Goal: Information Seeking & Learning: Learn about a topic

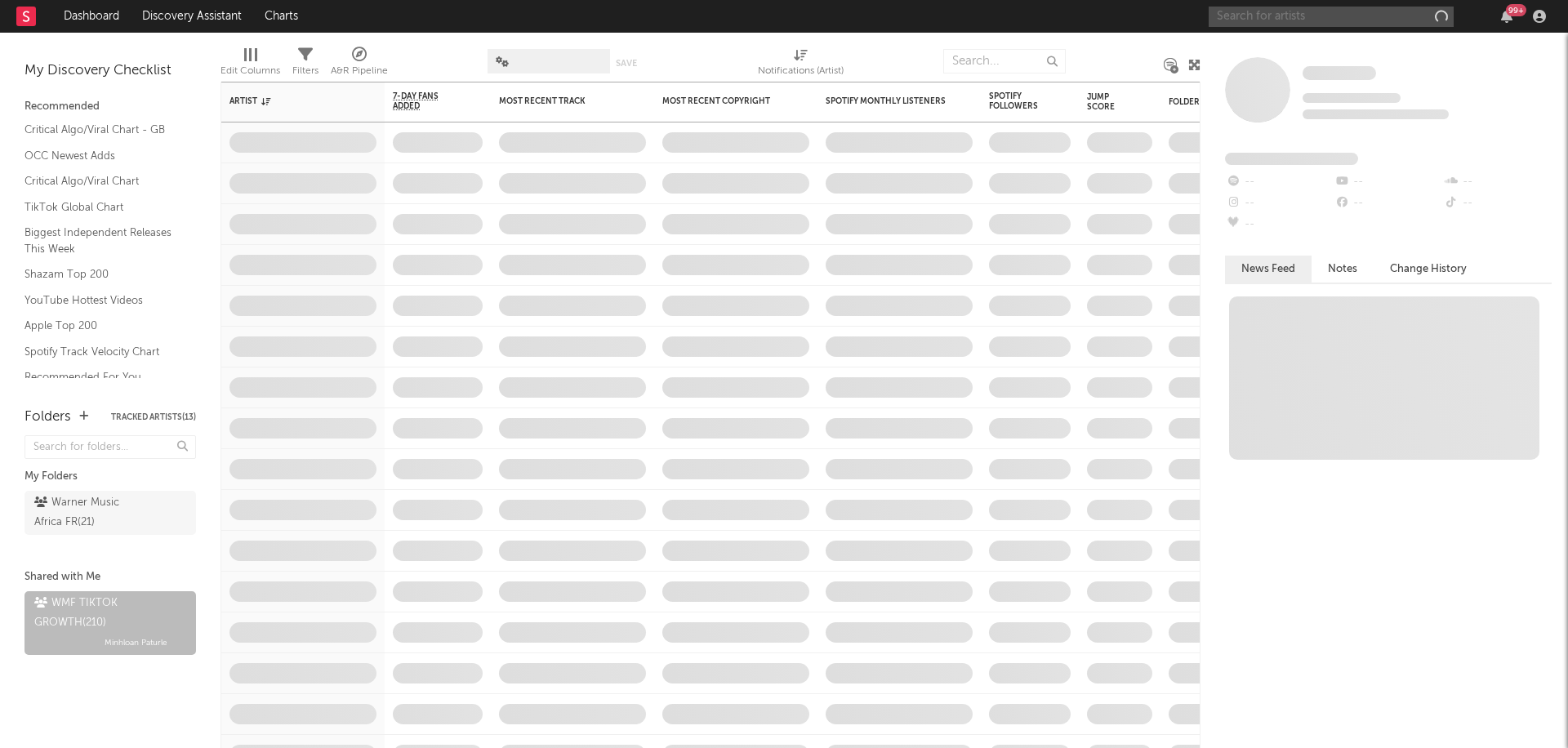
click at [1296, 16] on input "text" at bounding box center [1331, 17] width 245 height 20
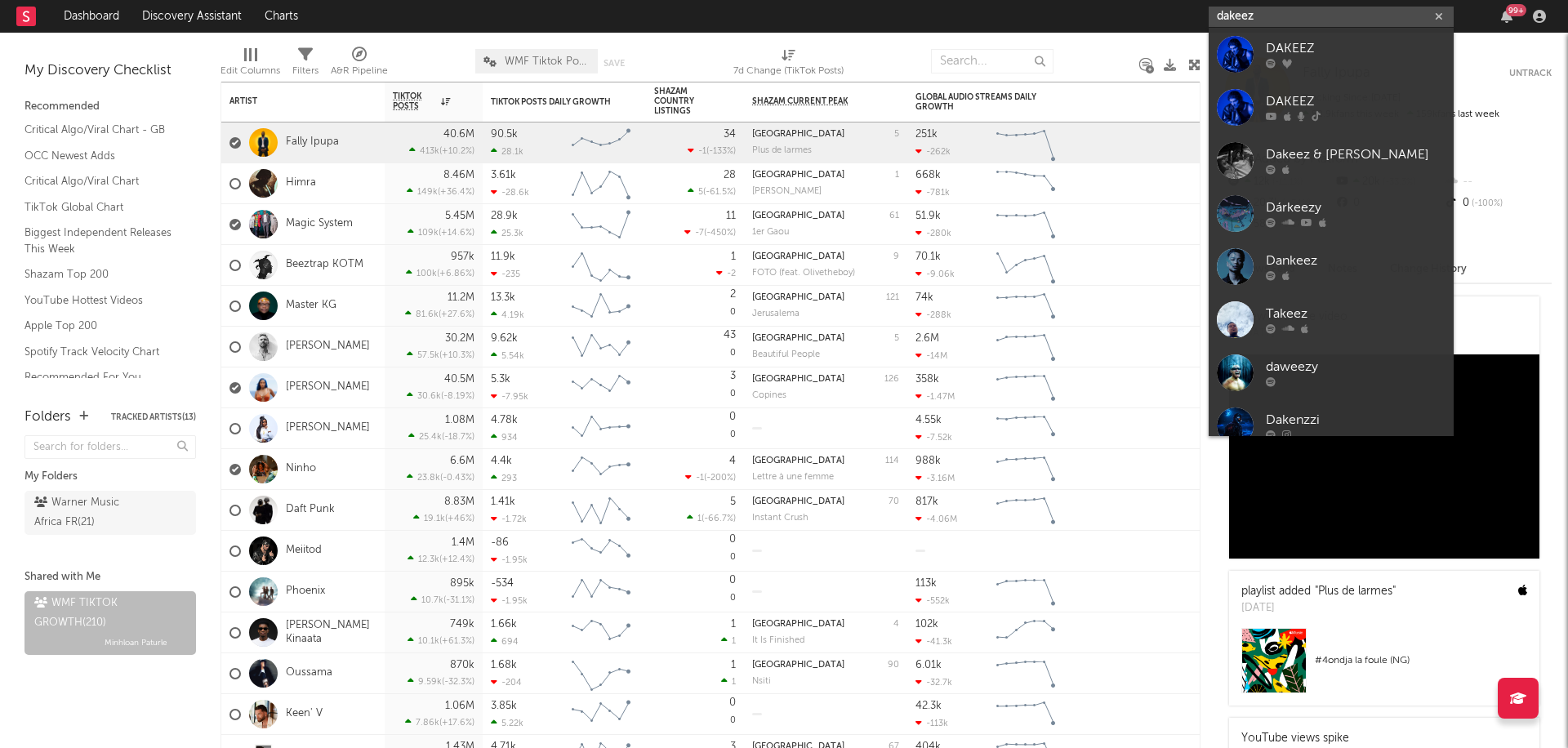
click at [1274, 13] on input "dakeez" at bounding box center [1331, 17] width 245 height 20
type input "dakeez"
click at [1241, 58] on div at bounding box center [1234, 54] width 37 height 37
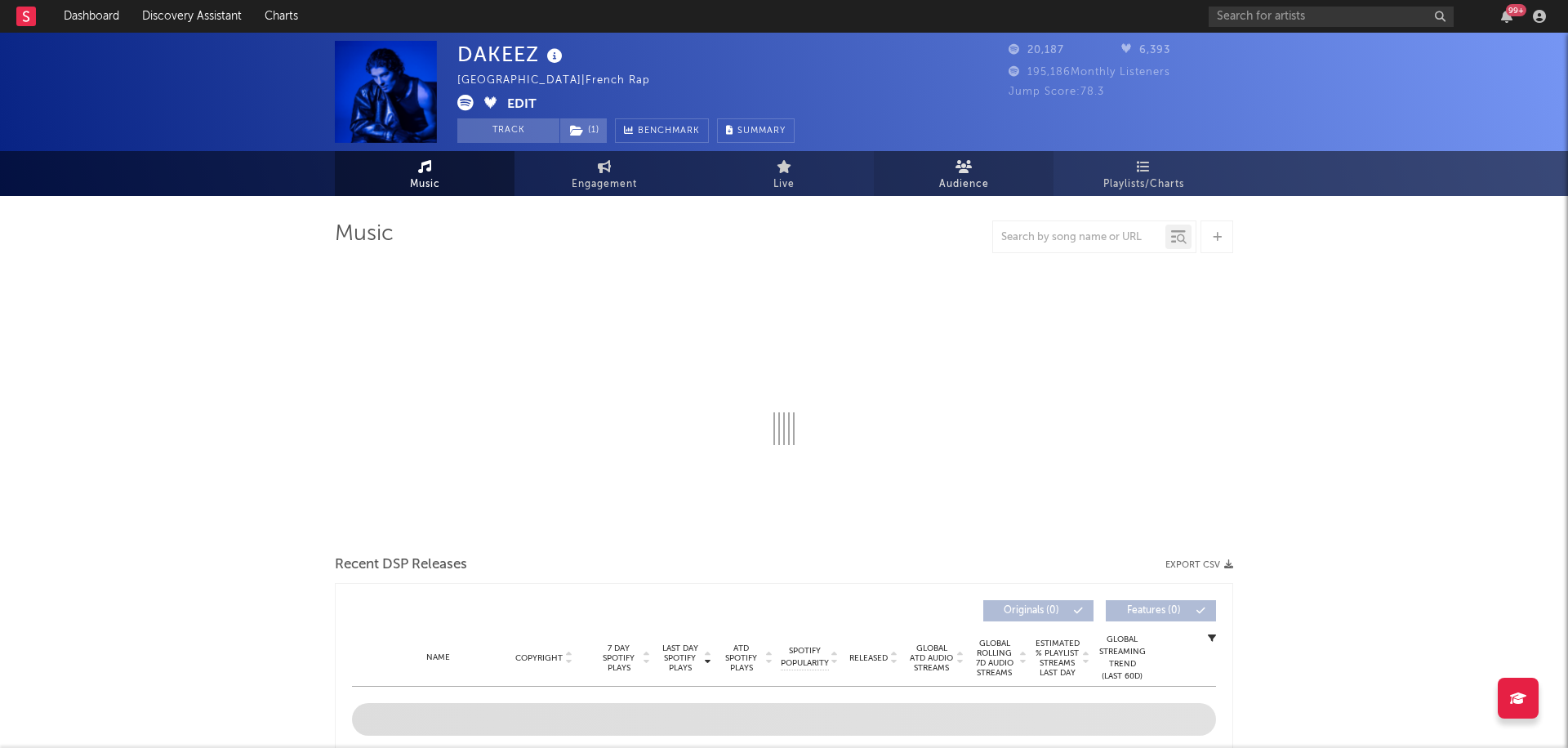
select select "6m"
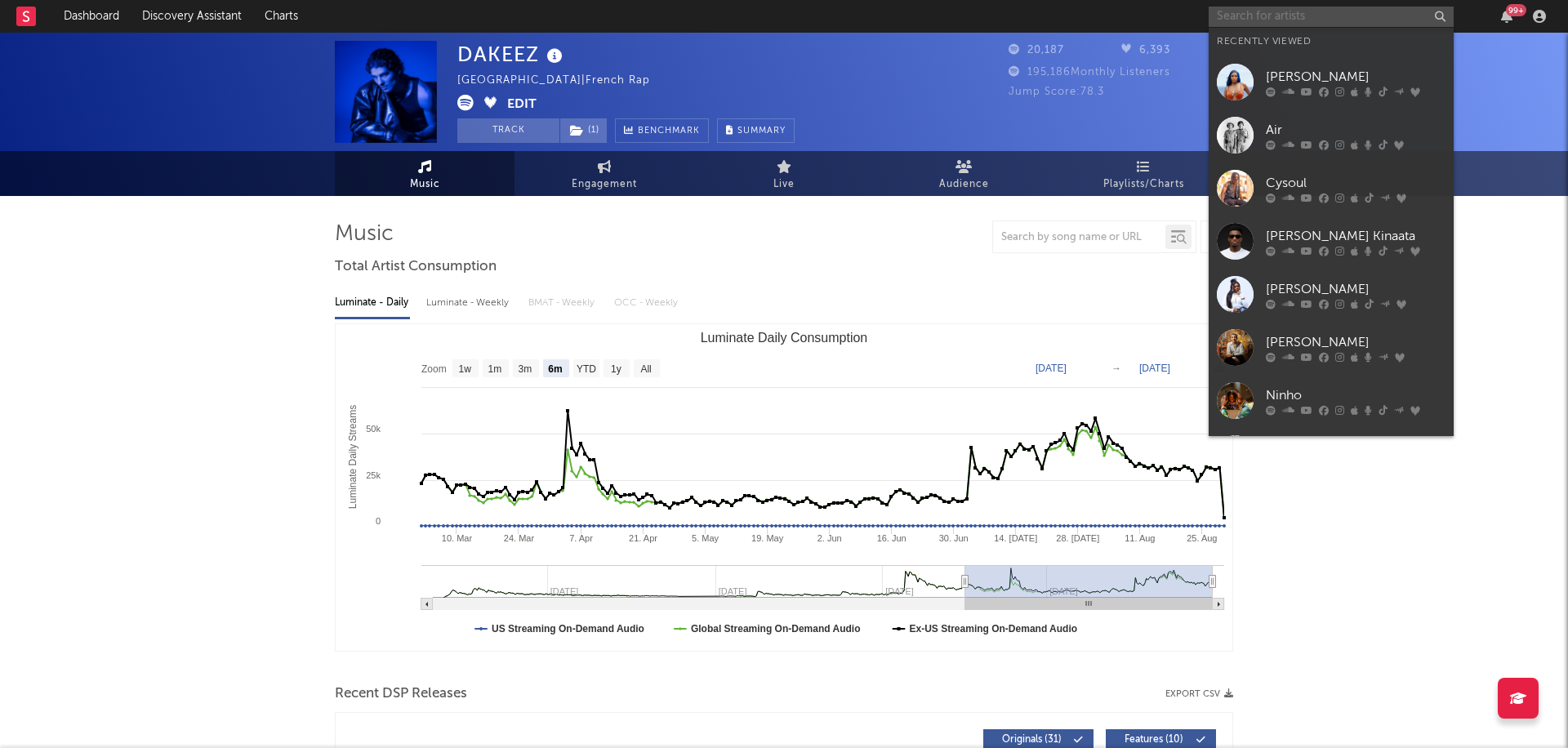
click at [1358, 14] on input "text" at bounding box center [1331, 17] width 245 height 20
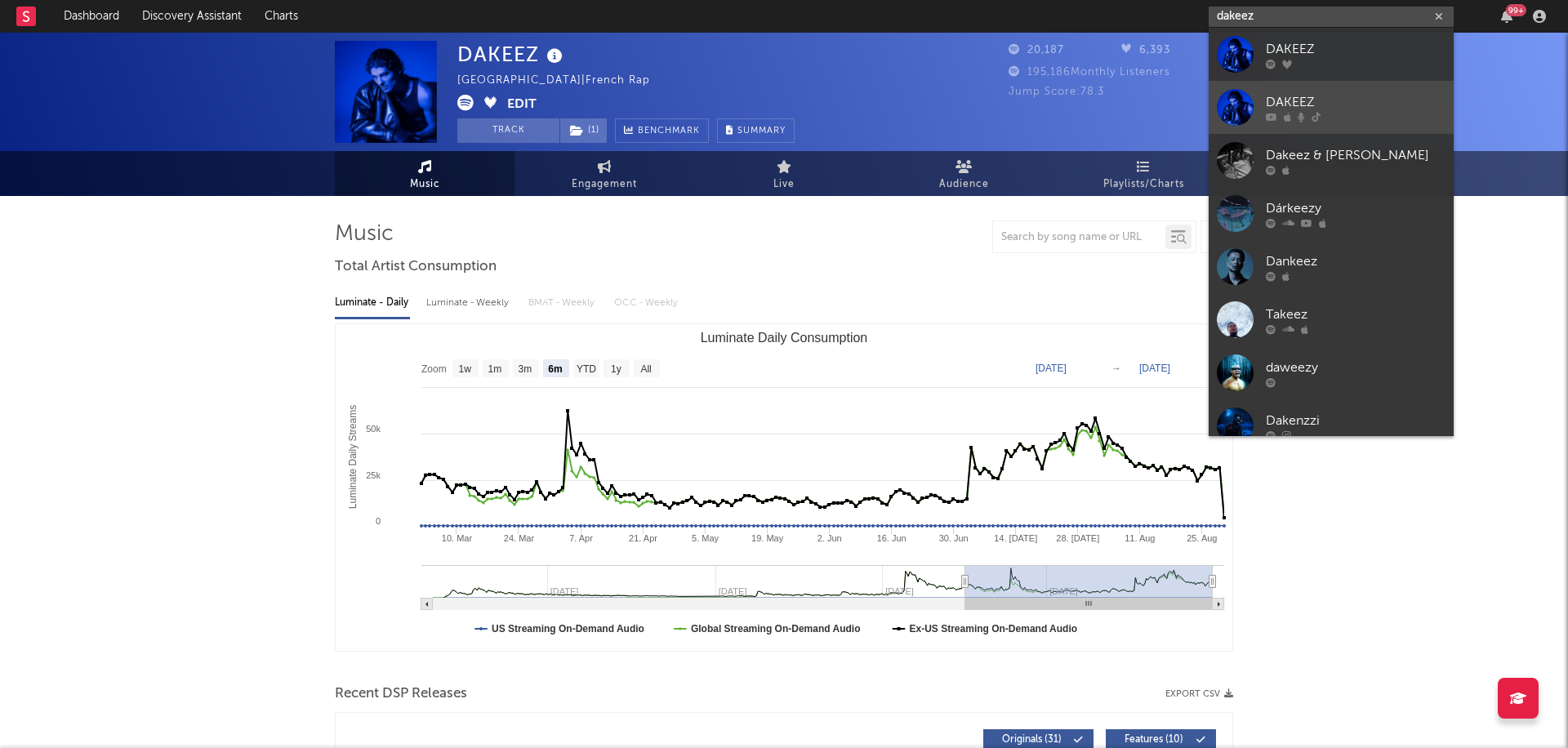
type input "dakeez"
click at [1288, 100] on div "DAKEEZ" at bounding box center [1355, 101] width 180 height 20
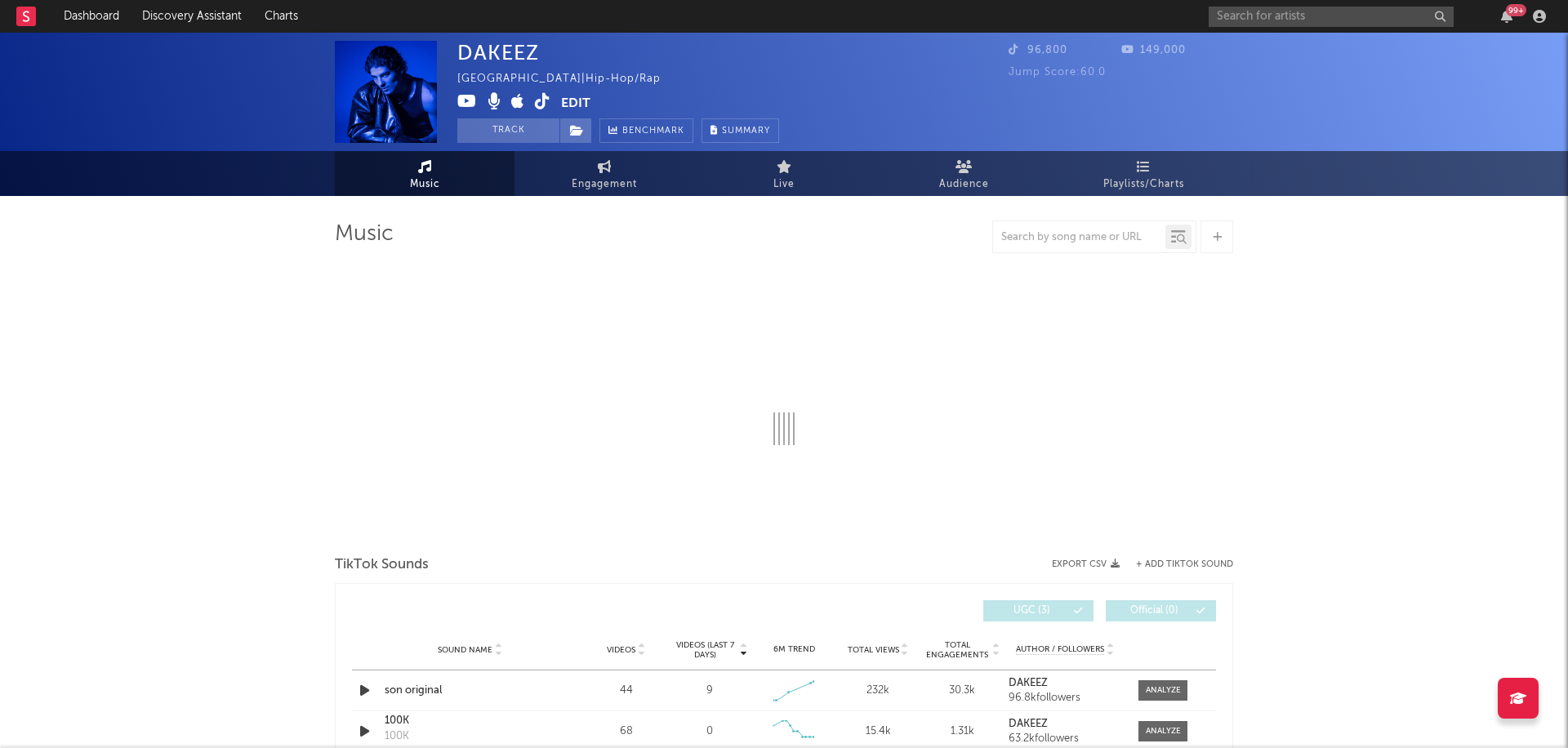
select select "1w"
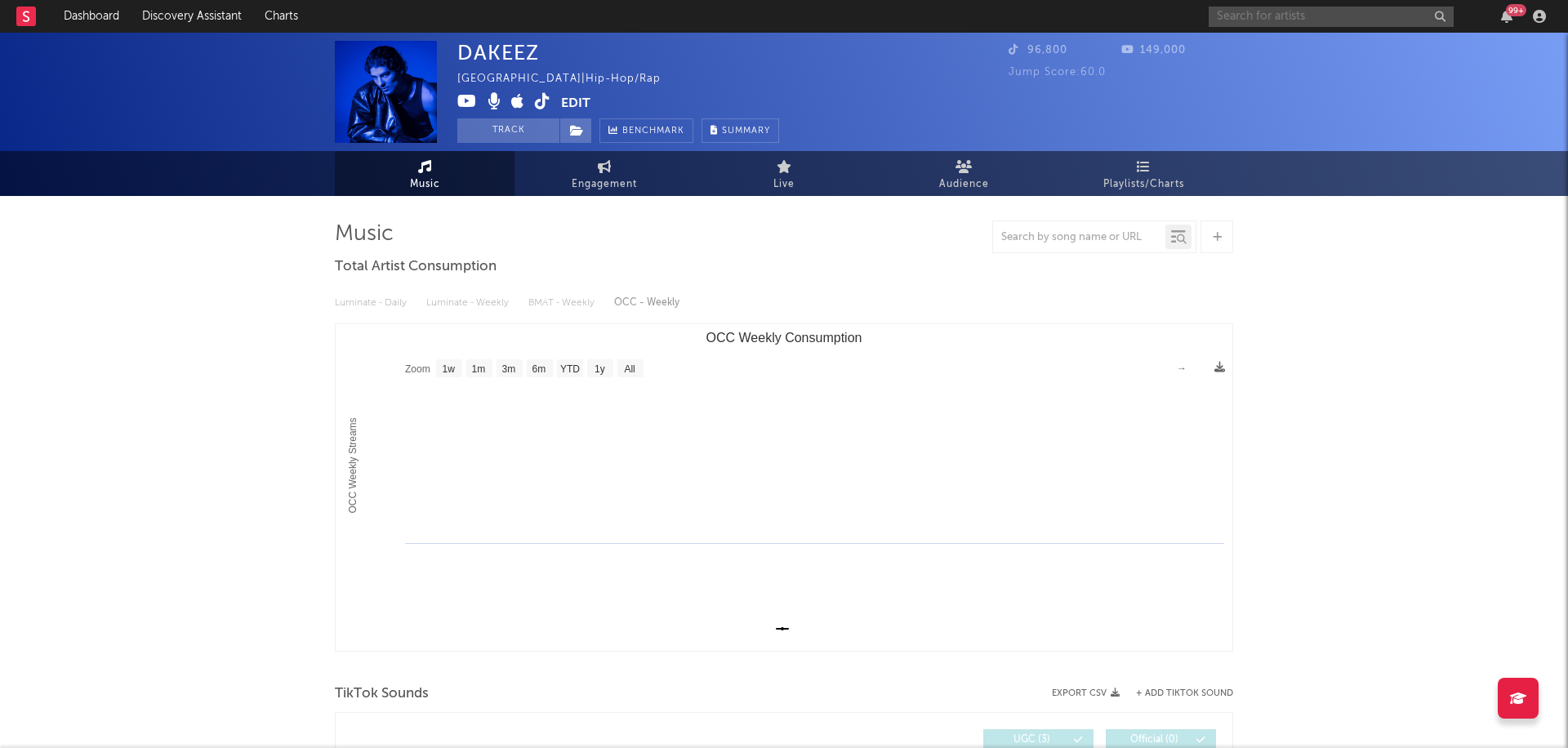
click at [1319, 19] on input "text" at bounding box center [1331, 17] width 245 height 20
click at [1305, 20] on input "text" at bounding box center [1331, 17] width 245 height 20
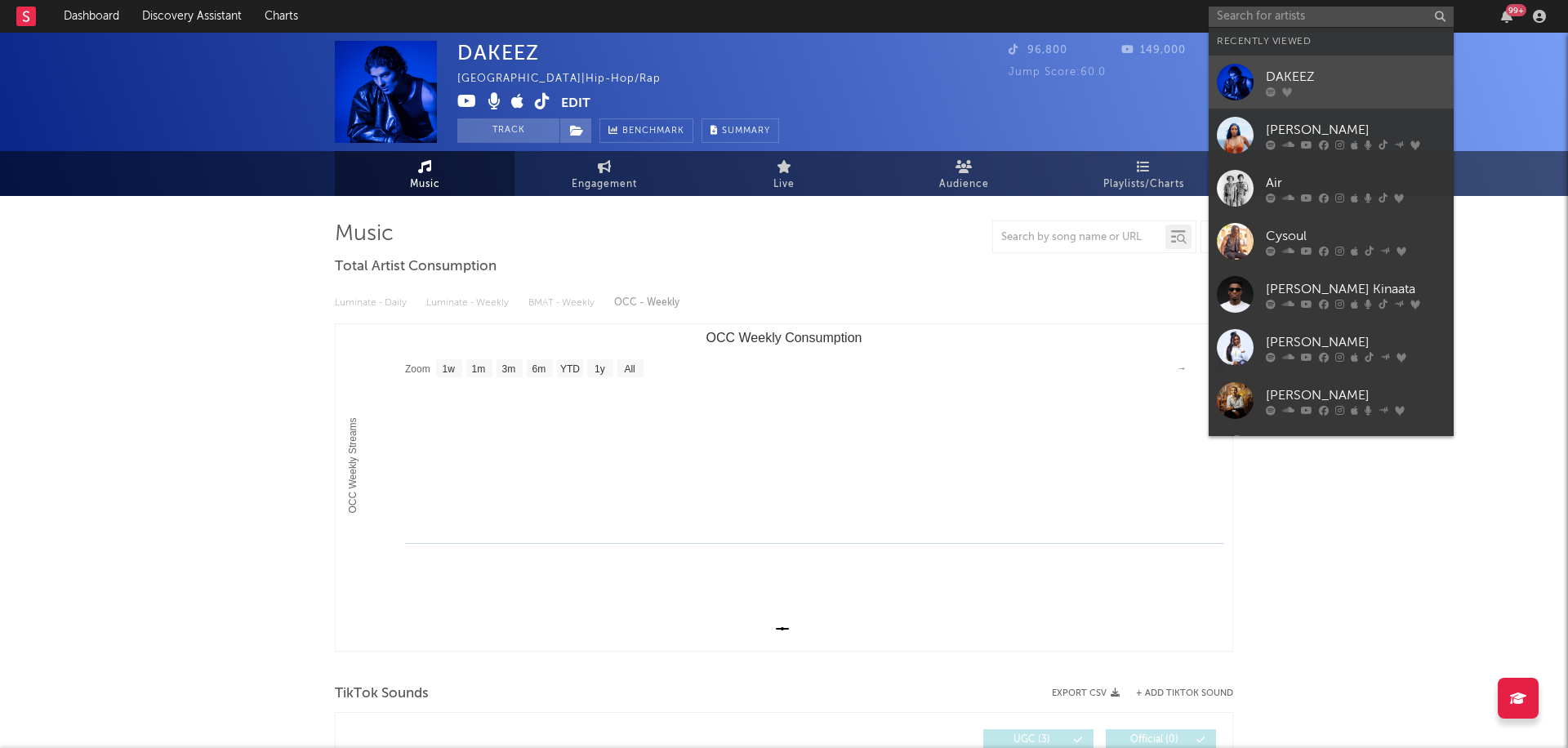
click at [1295, 67] on div "DAKEEZ" at bounding box center [1355, 77] width 180 height 20
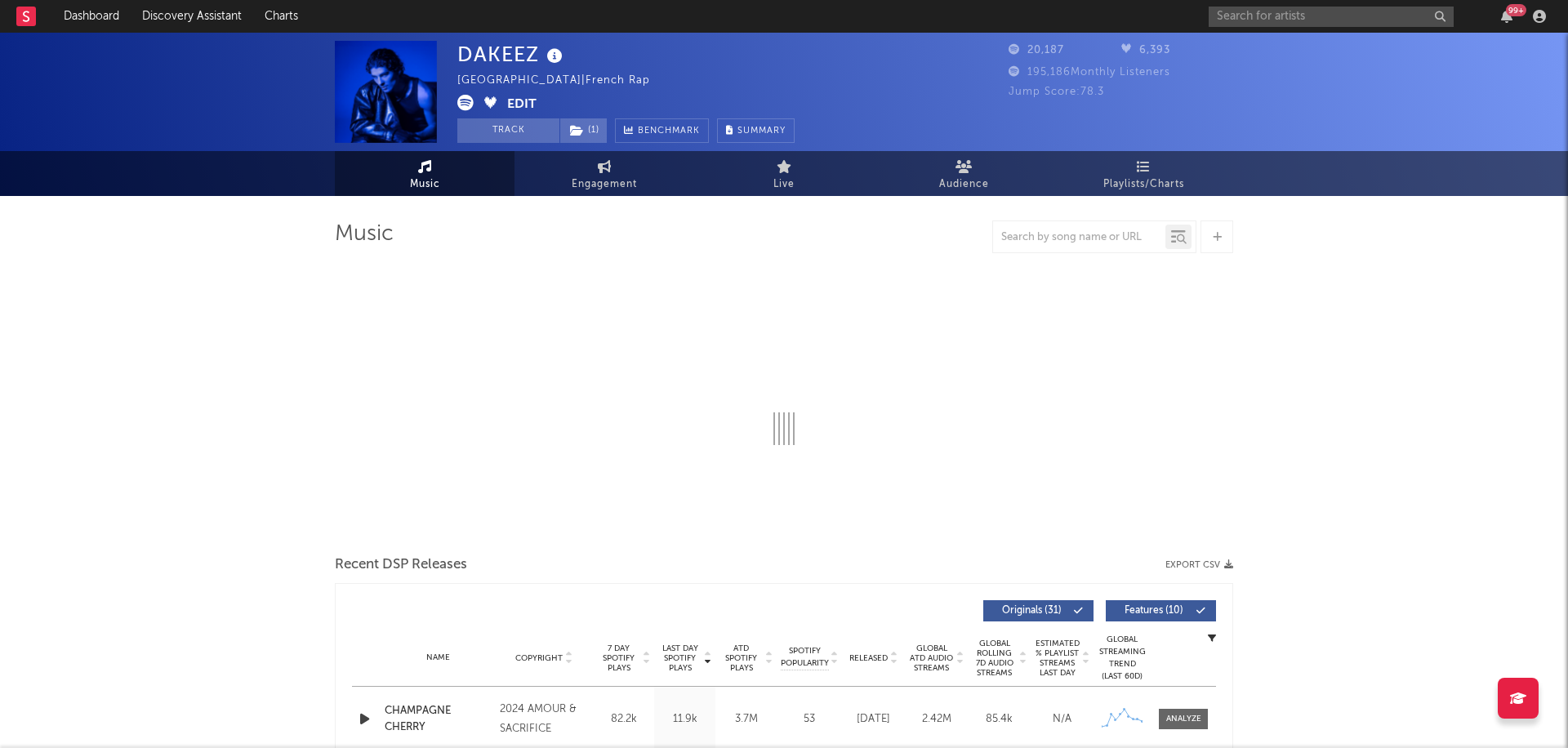
select select "6m"
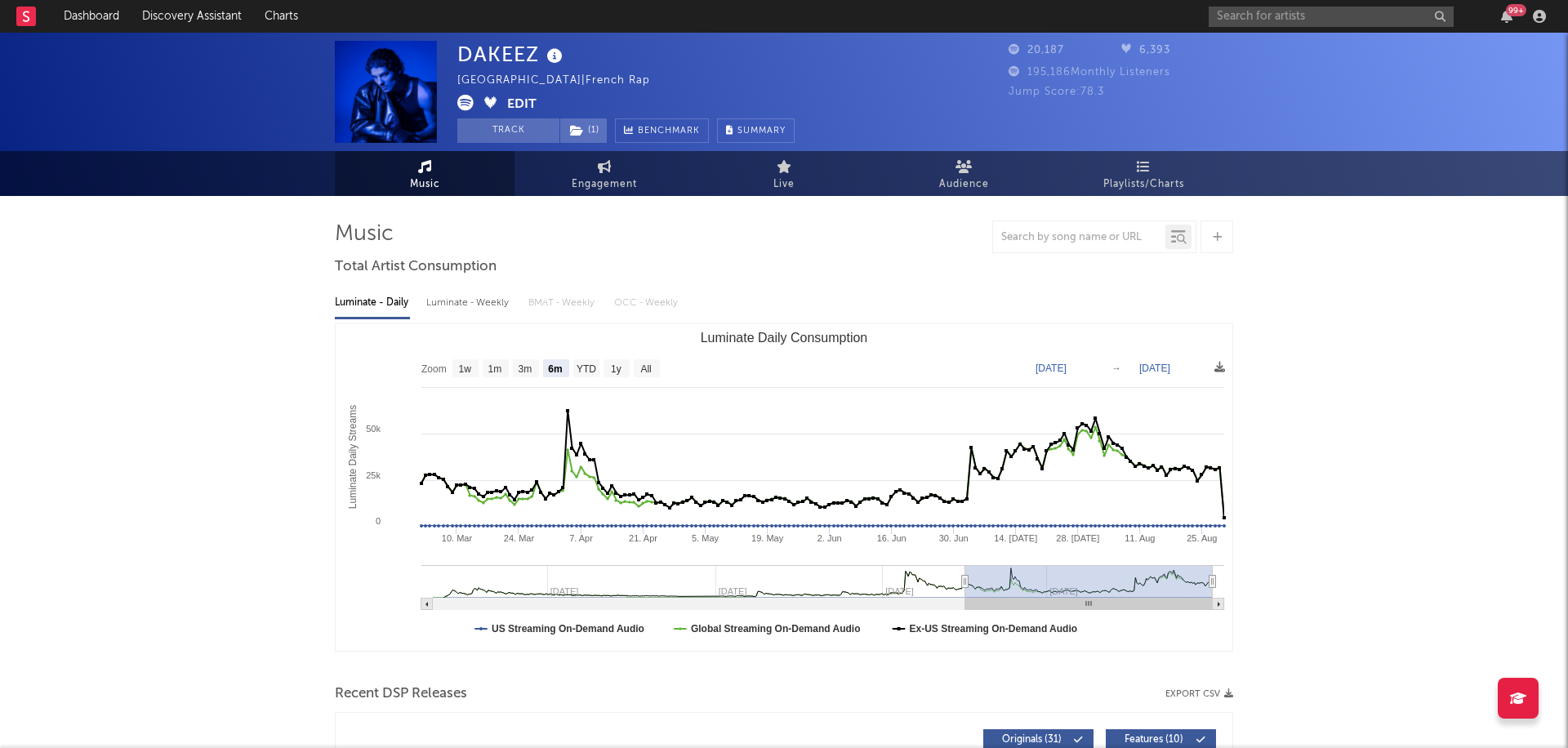
click at [517, 108] on button "Edit" at bounding box center [522, 105] width 30 height 20
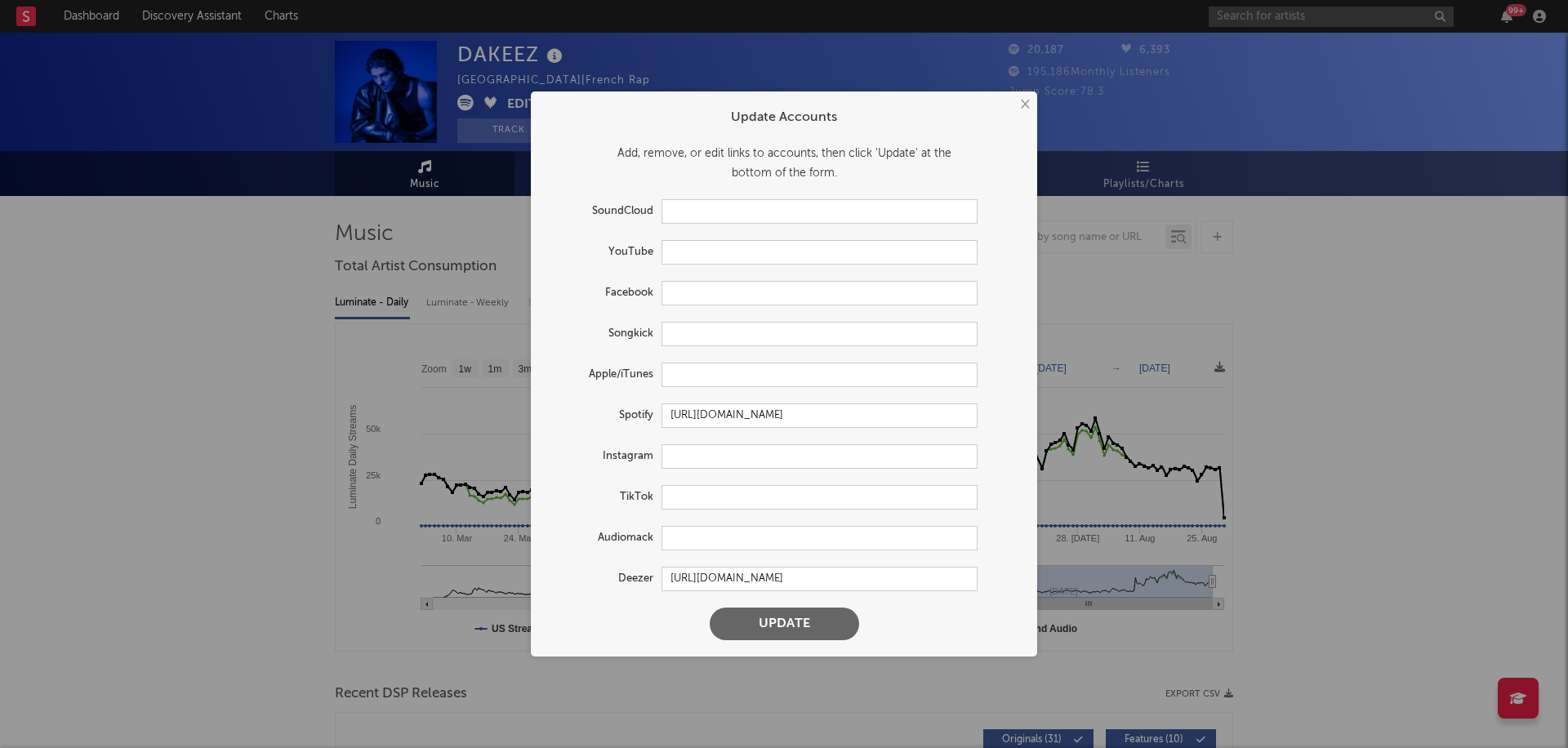
click at [331, 354] on div "× Update Accounts Add, remove, or edit links to accounts, then click 'Update' a…" at bounding box center [784, 374] width 1568 height 748
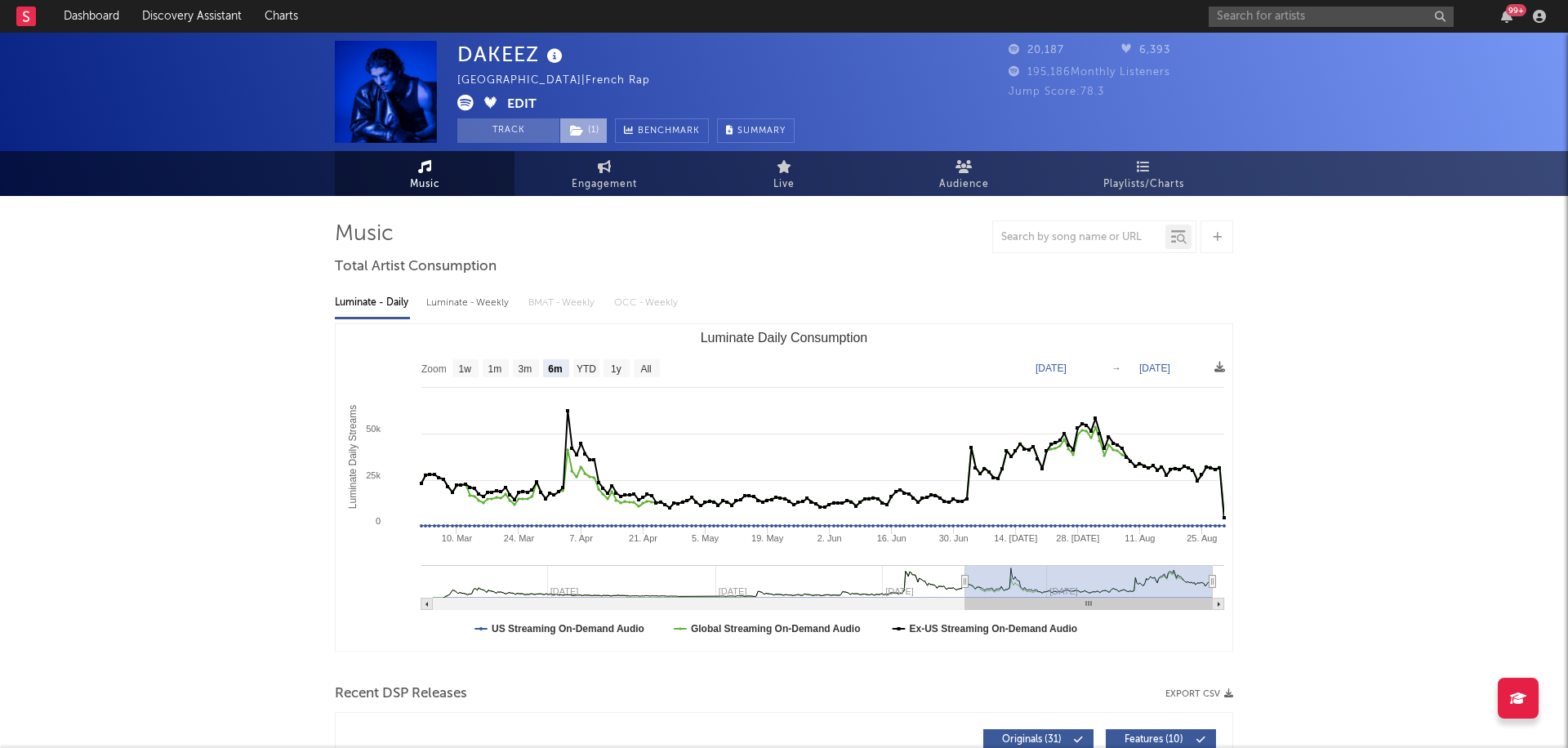
click at [588, 127] on span "( 1 )" at bounding box center [584, 130] width 48 height 25
click at [1165, 174] on span "Playlists/Charts" at bounding box center [1143, 184] width 81 height 20
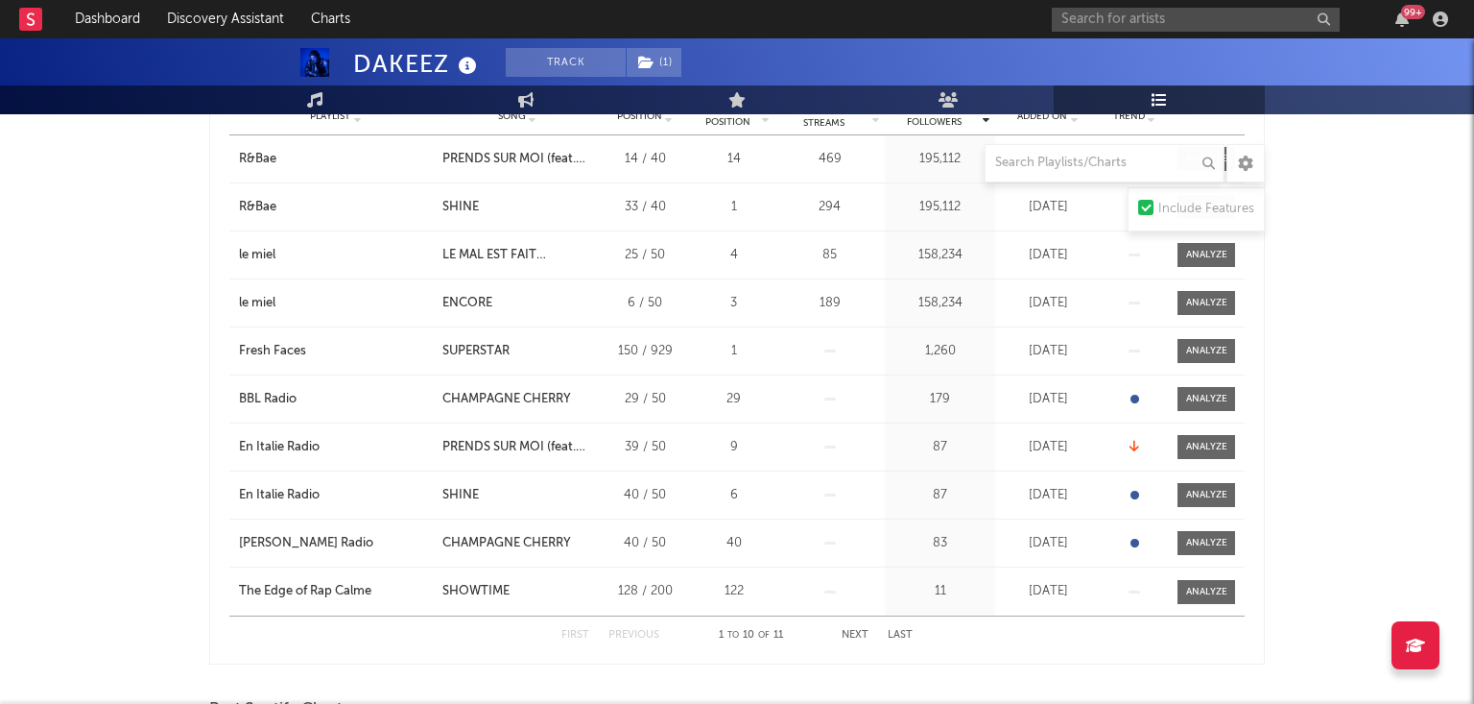
scroll to position [407, 0]
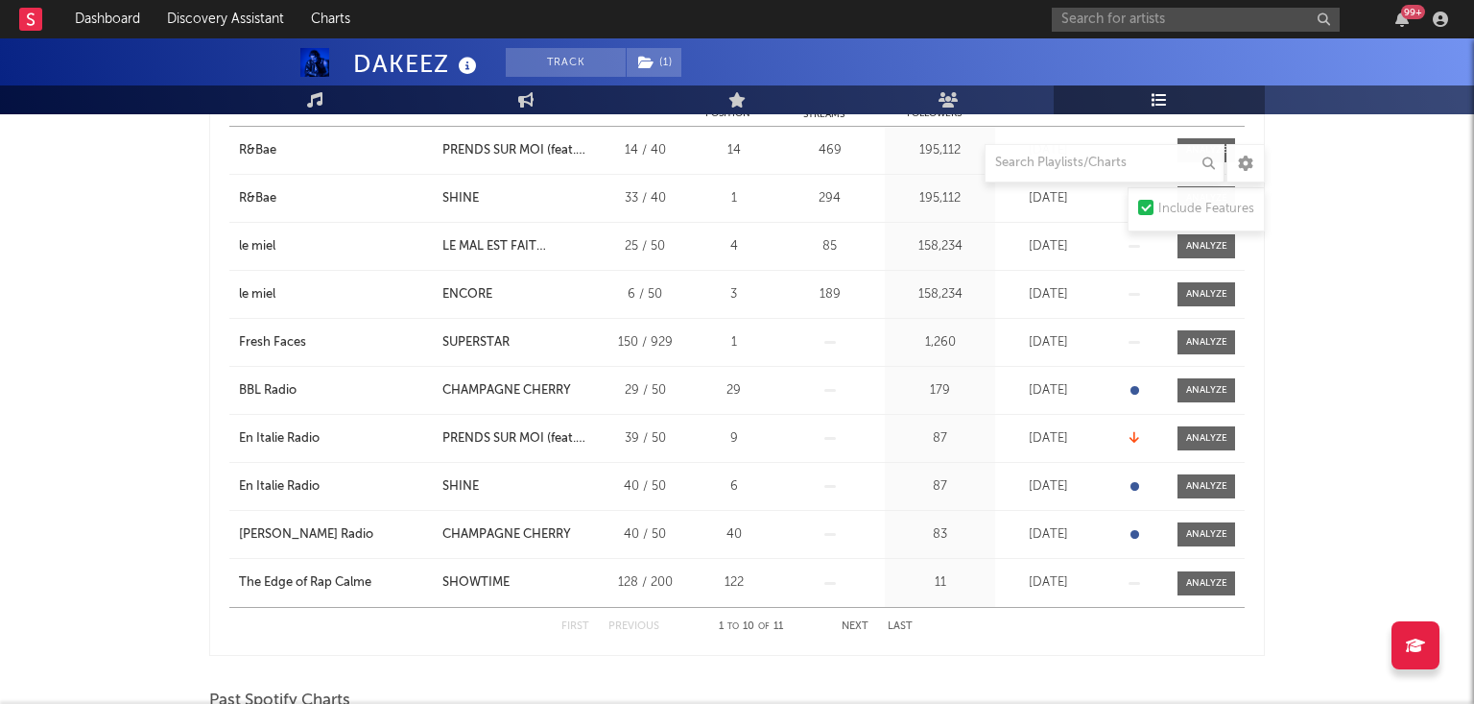
click at [848, 615] on div "First Previous 1 to 10 of 11 Next Last" at bounding box center [737, 626] width 351 height 37
click at [848, 626] on button "Next" at bounding box center [855, 626] width 27 height 11
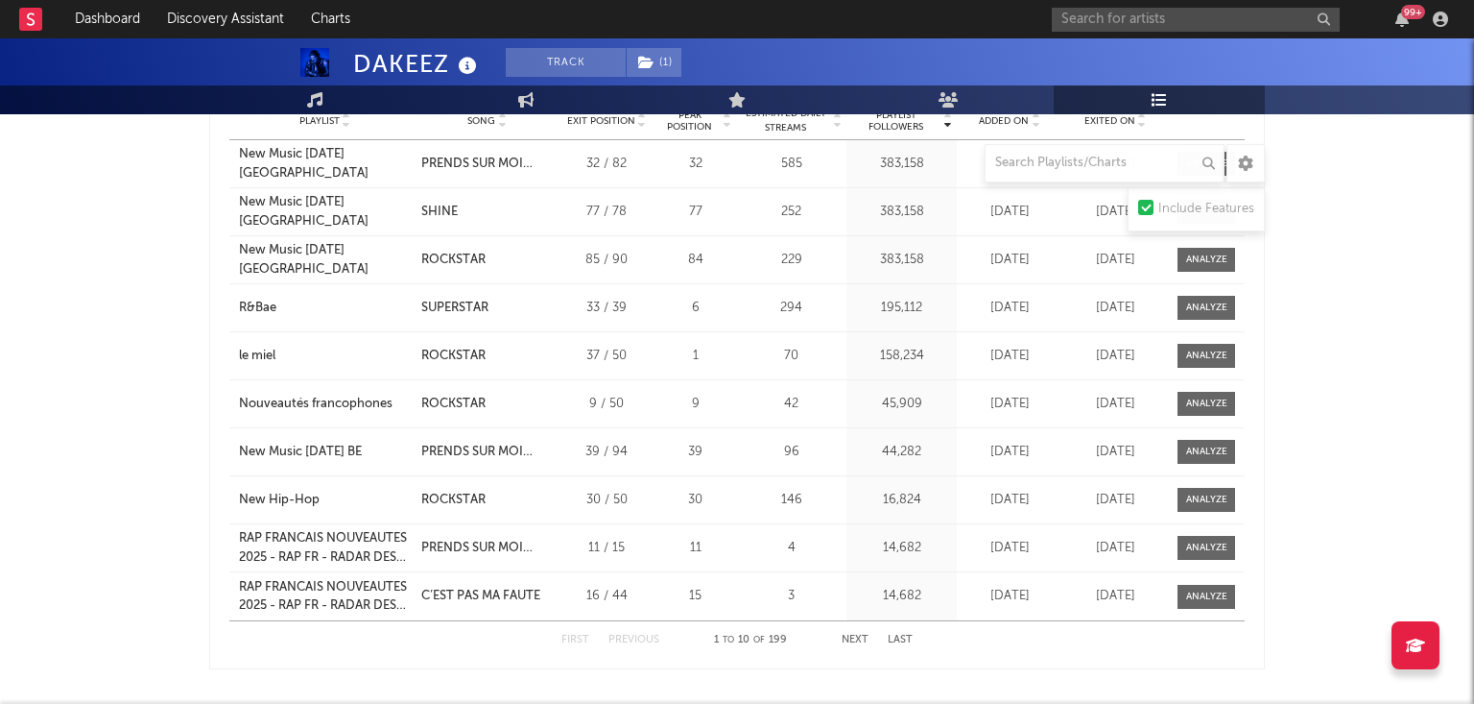
scroll to position [1860, 0]
click at [859, 634] on button "Next" at bounding box center [855, 639] width 27 height 11
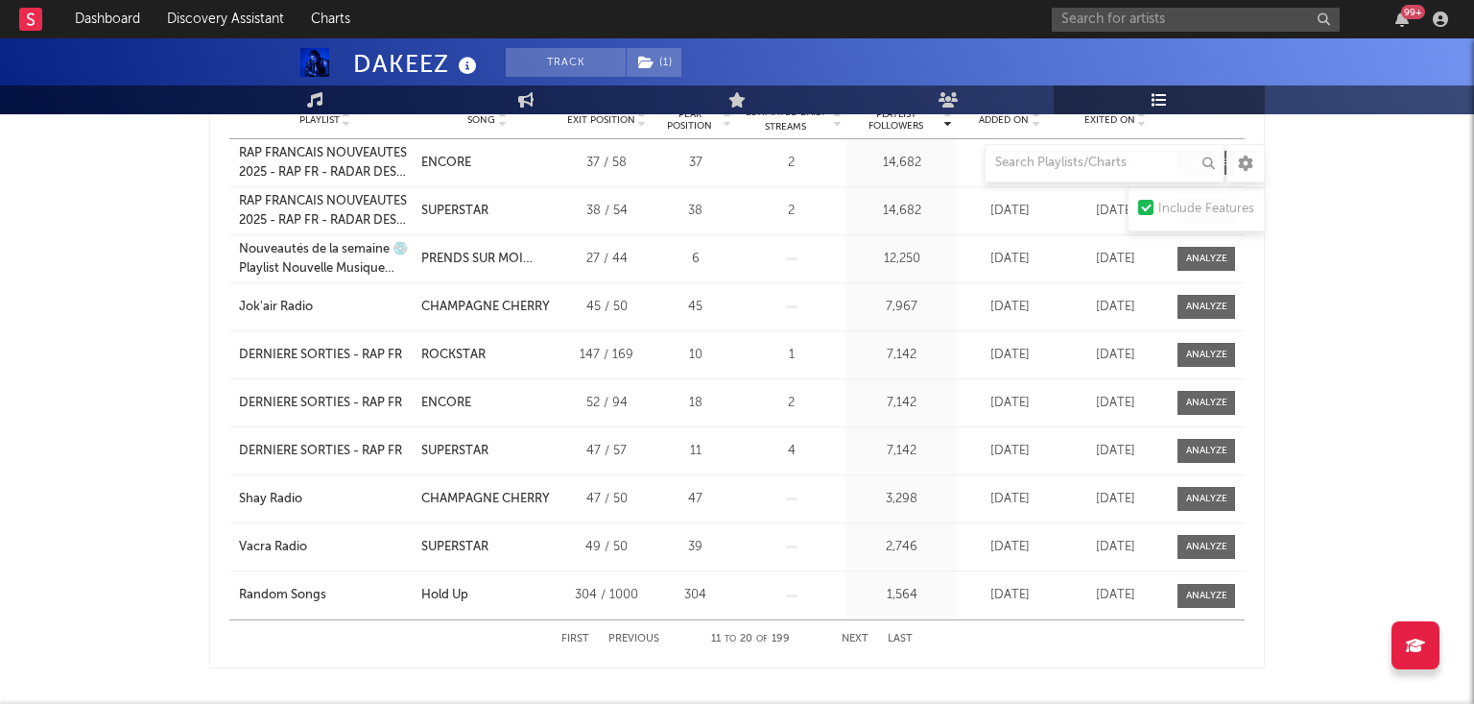
click at [577, 634] on button "First" at bounding box center [576, 639] width 28 height 11
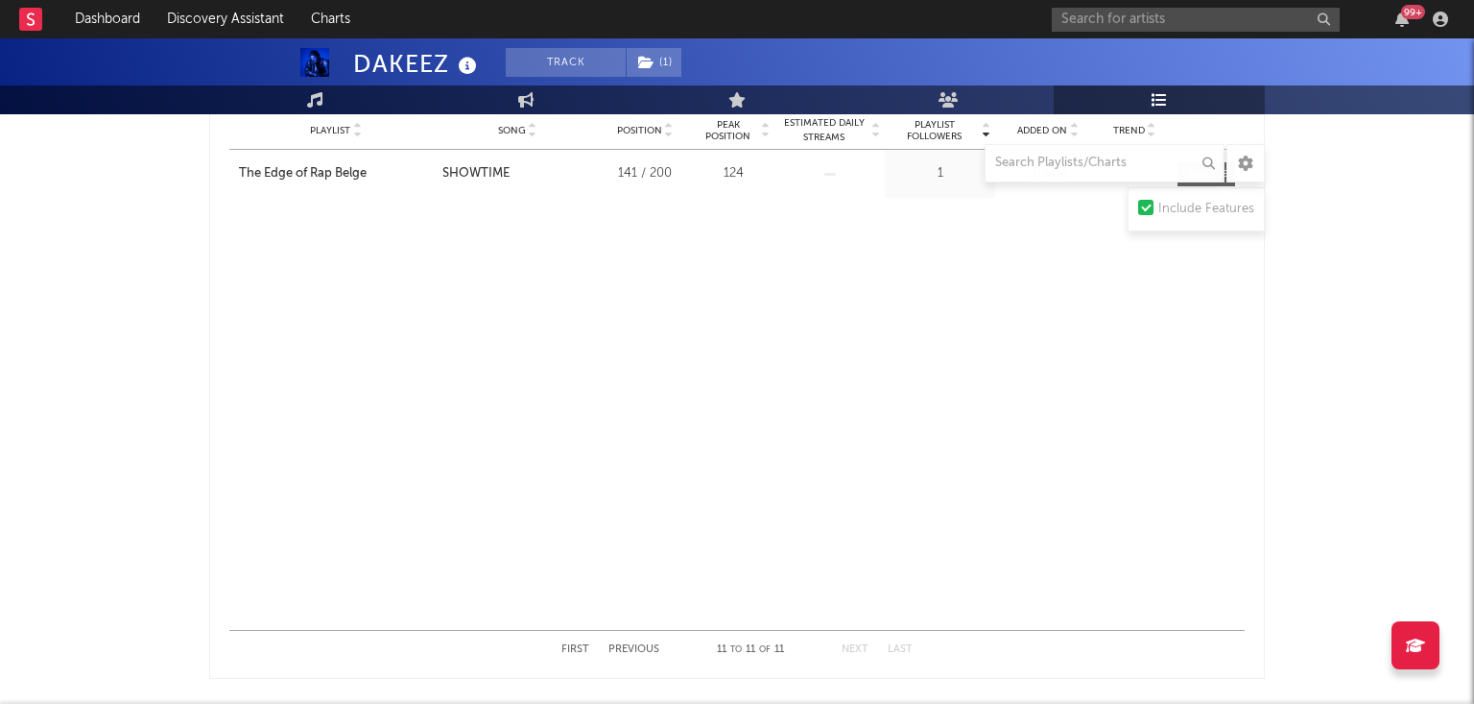
scroll to position [389, 0]
click at [628, 639] on button "Previous" at bounding box center [634, 644] width 51 height 11
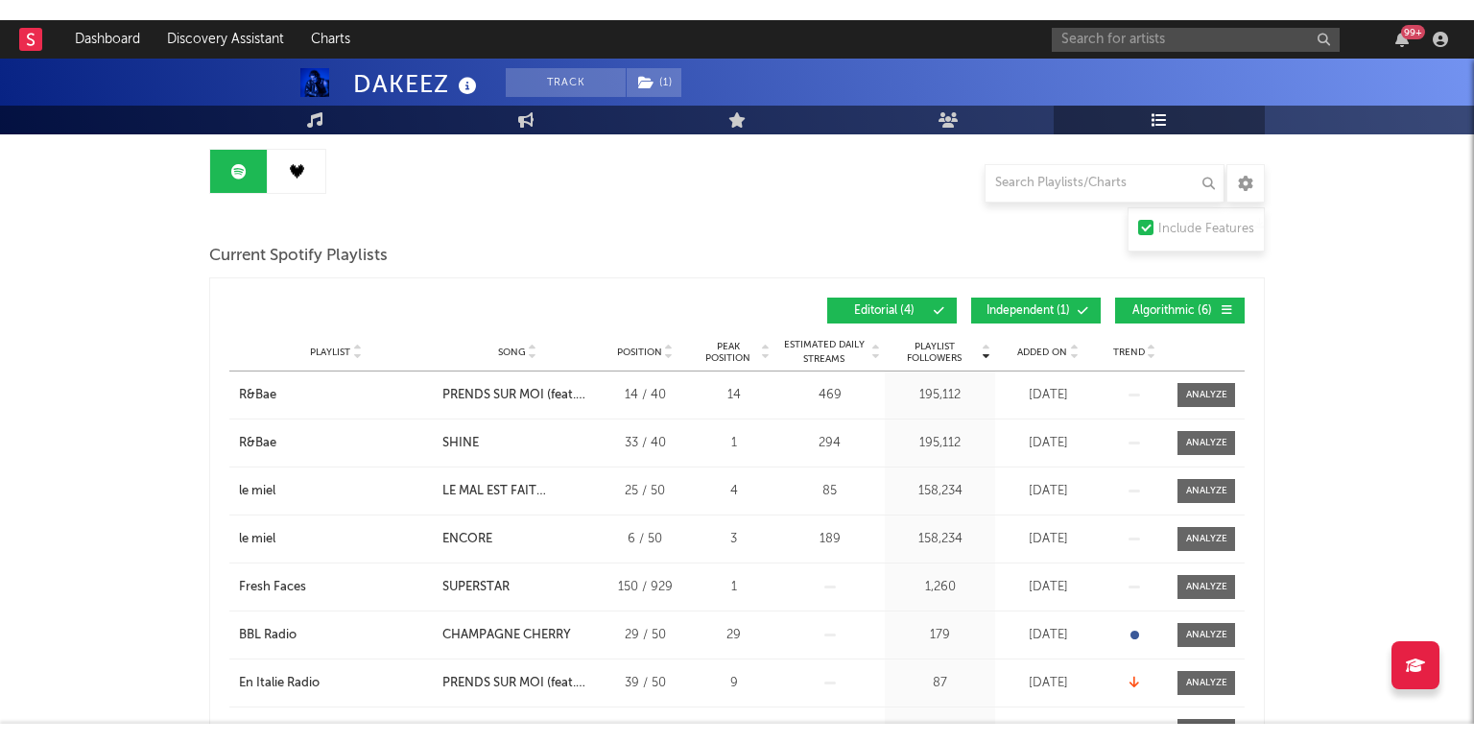
scroll to position [0, 0]
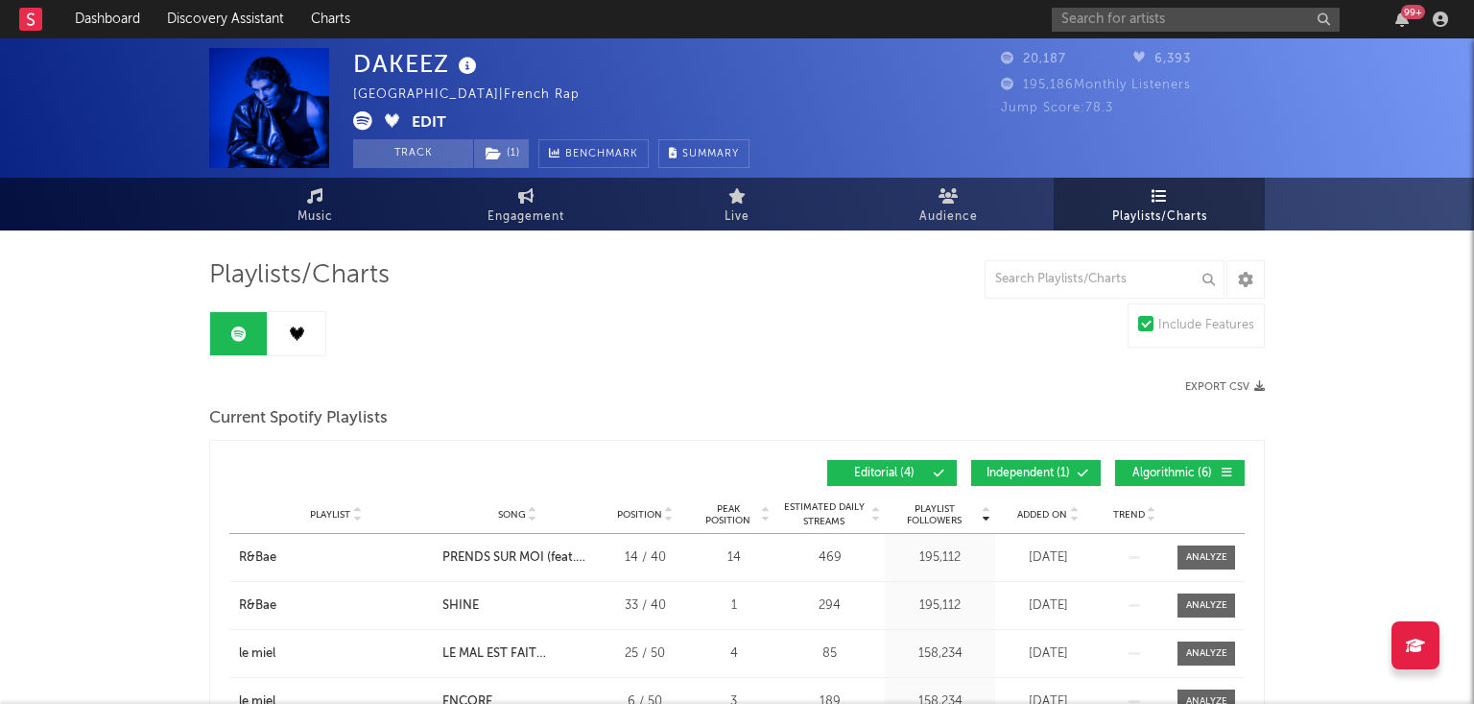
click at [436, 124] on button "Edit" at bounding box center [429, 123] width 35 height 24
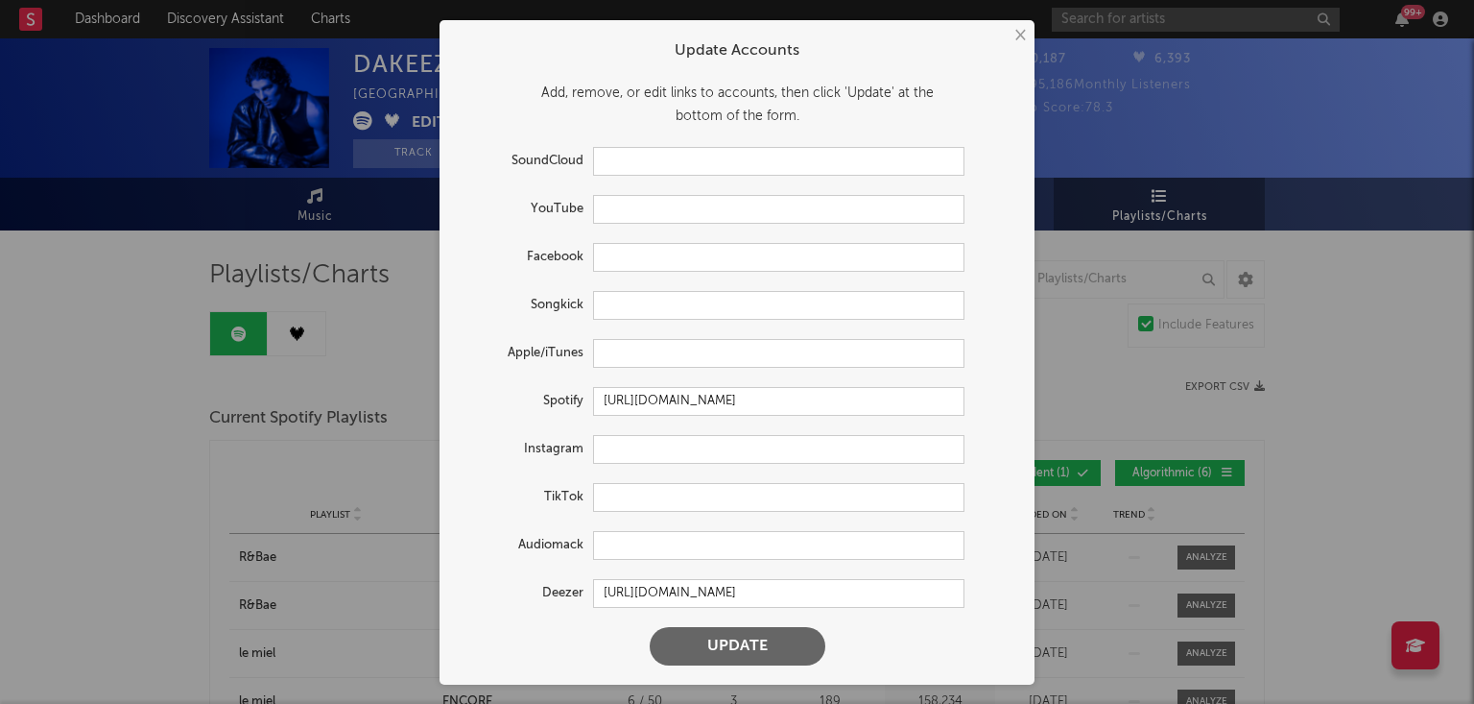
click at [108, 257] on div "× Update Accounts Add, remove, or edit links to accounts, then click 'Update' a…" at bounding box center [737, 352] width 1474 height 704
